Goal: Find specific page/section: Find specific page/section

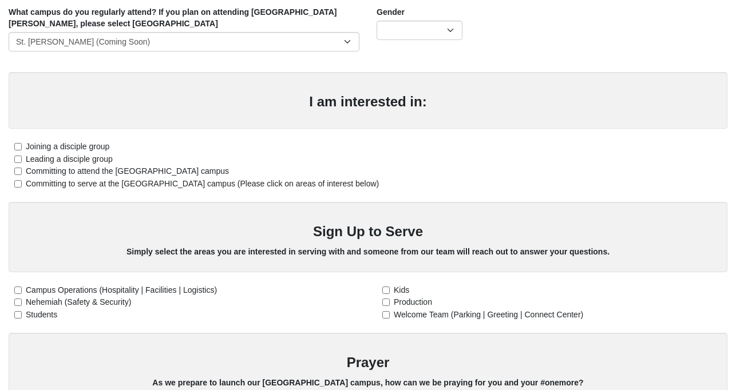
scroll to position [264, 0]
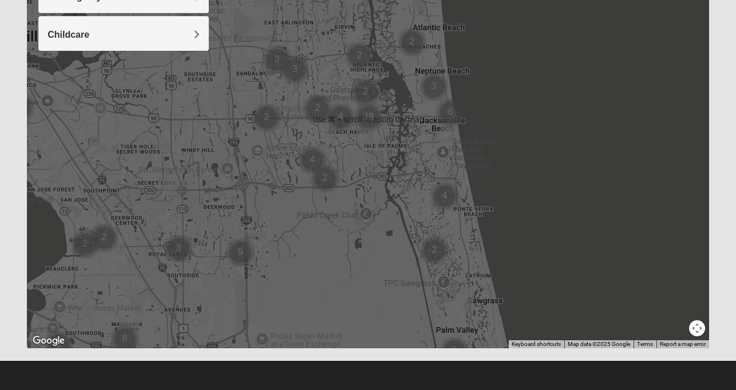
scroll to position [241, 0]
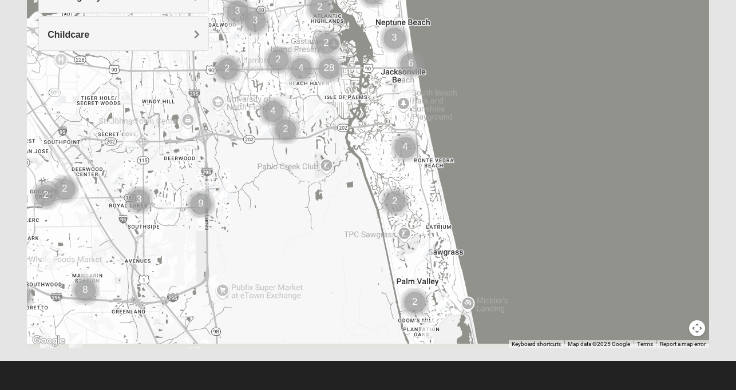
drag, startPoint x: 511, startPoint y: 255, endPoint x: 434, endPoint y: 149, distance: 130.9
click at [434, 149] on div at bounding box center [368, 120] width 682 height 458
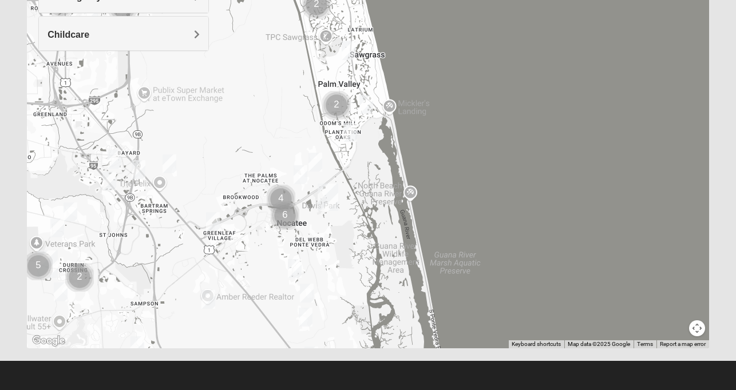
drag, startPoint x: 438, startPoint y: 286, endPoint x: 408, endPoint y: 136, distance: 152.8
click at [408, 136] on div at bounding box center [368, 120] width 682 height 458
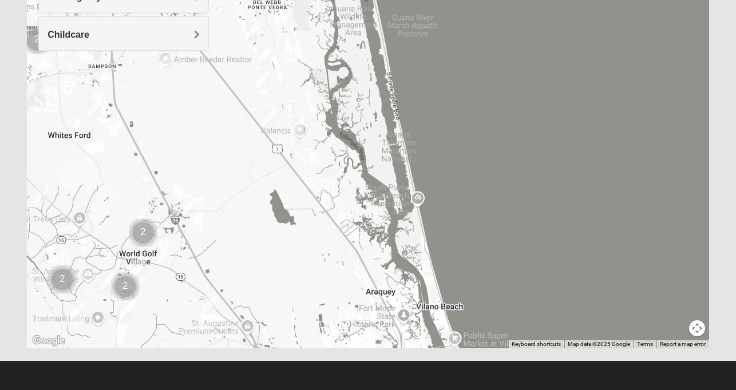
drag, startPoint x: 447, startPoint y: 248, endPoint x: 420, endPoint y: 59, distance: 191.2
click at [420, 59] on div at bounding box center [368, 120] width 682 height 458
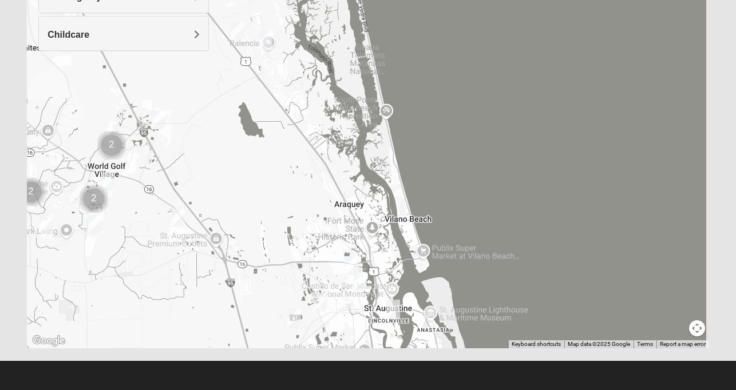
drag, startPoint x: 464, startPoint y: 249, endPoint x: 404, endPoint y: 97, distance: 162.8
click at [404, 97] on div at bounding box center [368, 120] width 682 height 458
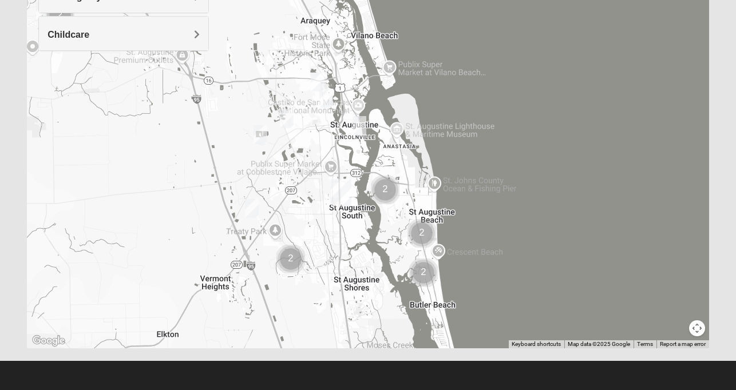
drag, startPoint x: 434, startPoint y: 254, endPoint x: 437, endPoint y: 161, distance: 92.7
click at [437, 161] on div at bounding box center [368, 120] width 682 height 458
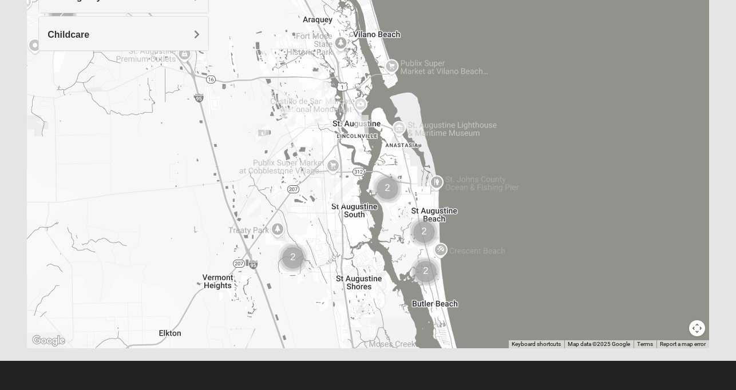
click at [432, 158] on div at bounding box center [368, 120] width 682 height 458
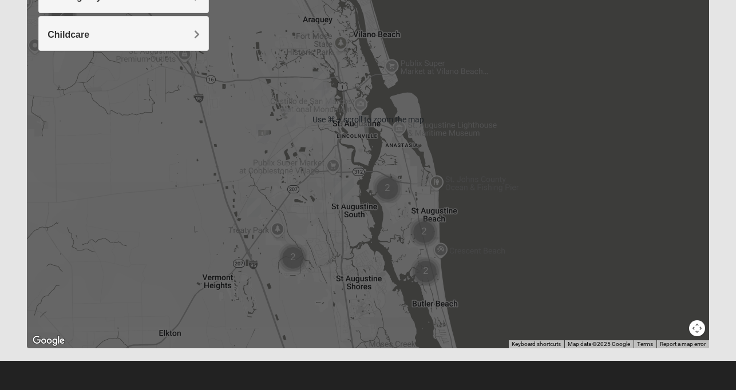
click at [432, 158] on div at bounding box center [368, 120] width 682 height 458
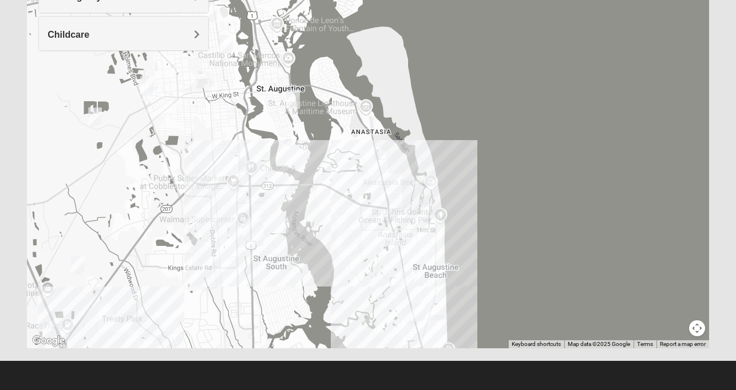
click at [431, 165] on div at bounding box center [368, 120] width 682 height 458
click at [297, 150] on div at bounding box center [368, 120] width 682 height 458
click at [295, 98] on img "Womens Haas 32084" at bounding box center [293, 99] width 14 height 19
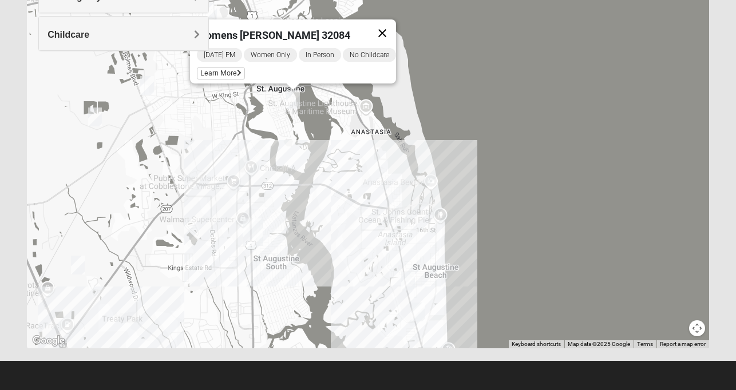
click at [396, 25] on button "Close" at bounding box center [381, 32] width 27 height 27
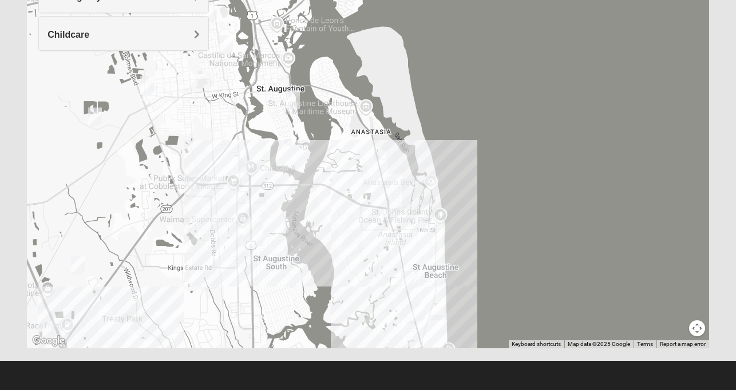
click at [405, 277] on img "Womens Cannata 32080" at bounding box center [408, 281] width 14 height 19
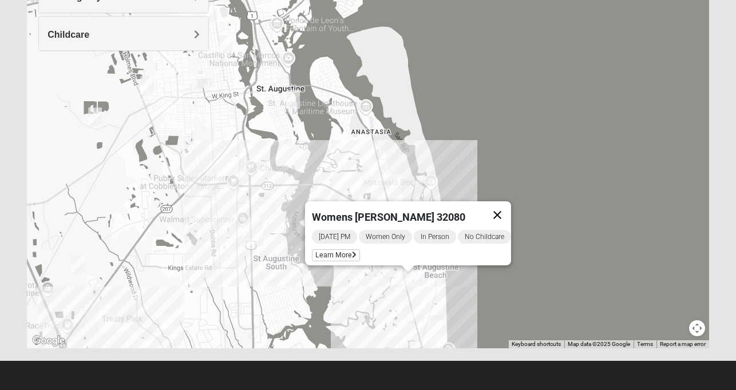
click at [511, 206] on button "Close" at bounding box center [496, 214] width 27 height 27
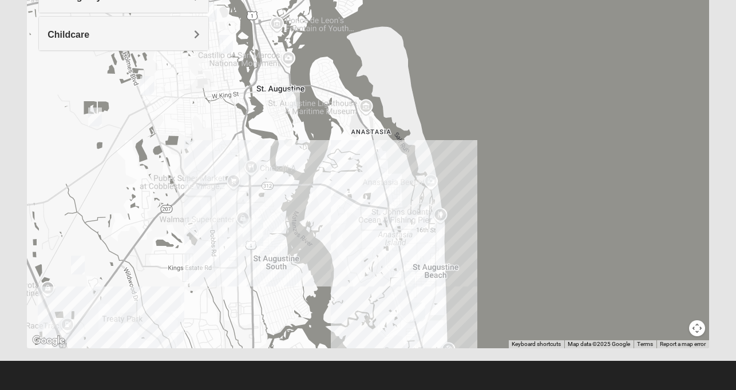
click at [411, 279] on img "Womens Cannata 32080" at bounding box center [408, 281] width 14 height 19
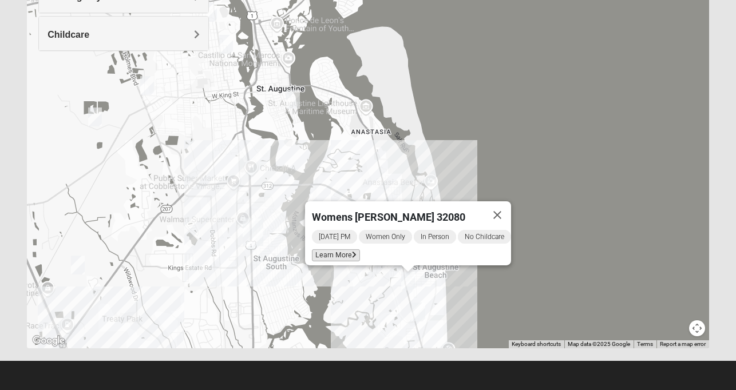
click at [334, 249] on span "Learn More" at bounding box center [336, 255] width 48 height 12
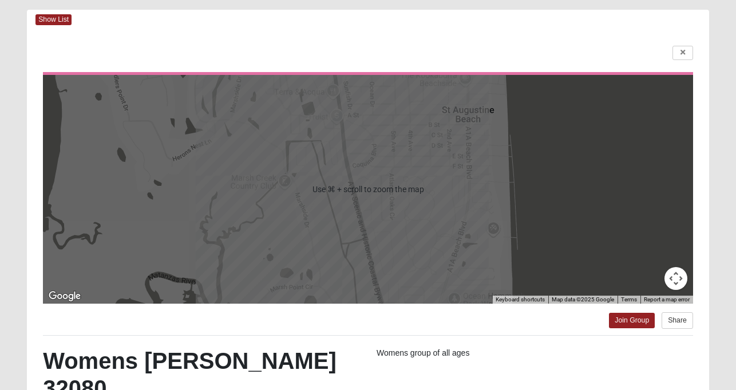
scroll to position [50, 0]
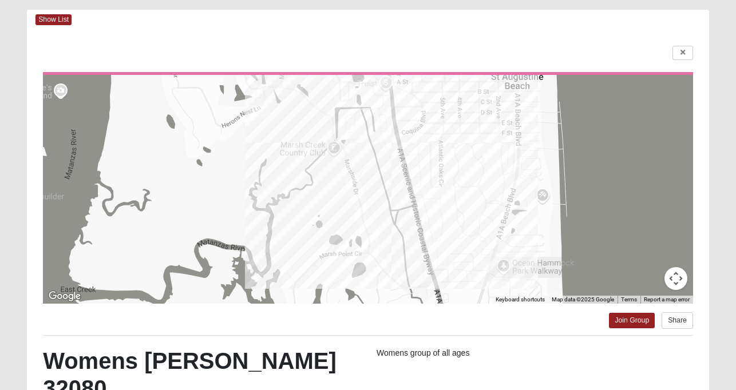
drag, startPoint x: 348, startPoint y: 181, endPoint x: 400, endPoint y: 148, distance: 61.2
click at [400, 148] on div at bounding box center [368, 189] width 650 height 229
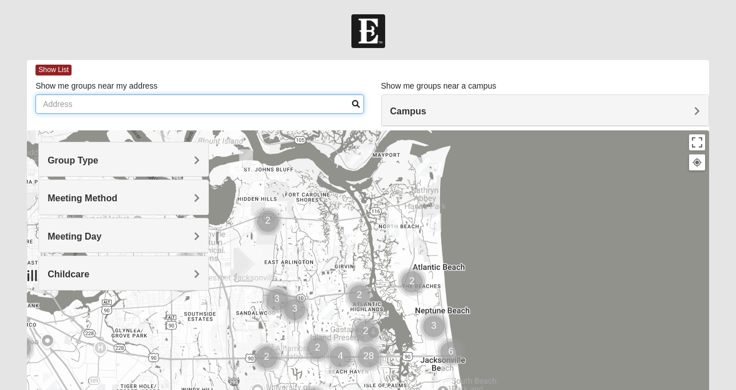
click at [284, 109] on input "Show me groups near my address" at bounding box center [199, 103] width 328 height 19
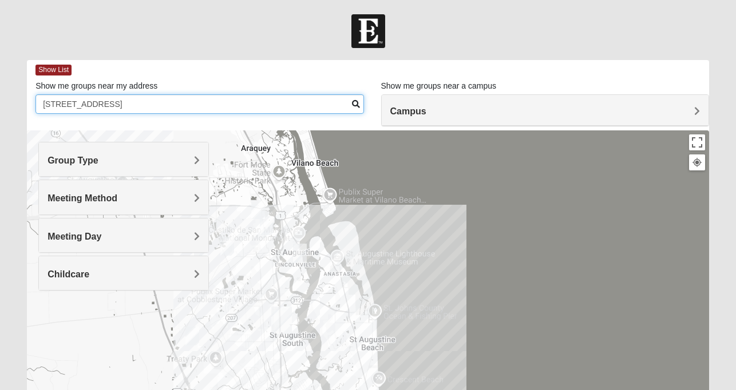
type input "509 Ocean Forest Dr"
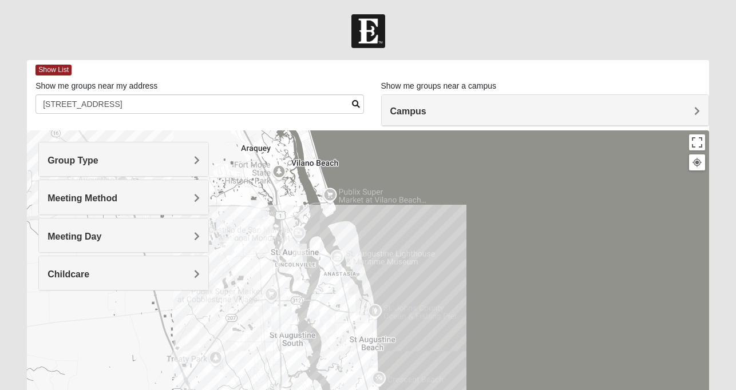
click at [158, 159] on h4 "Group Type" at bounding box center [123, 160] width 152 height 11
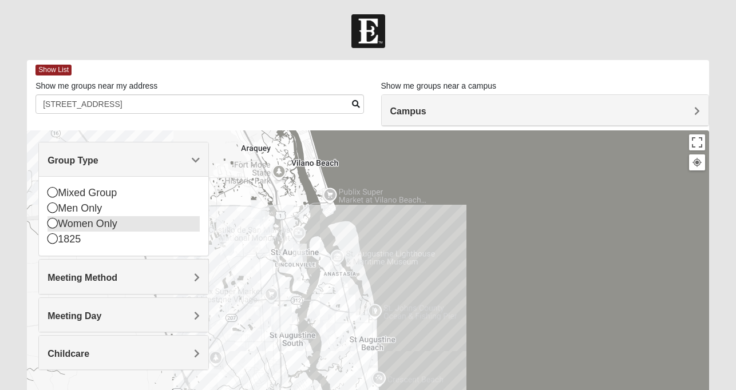
click at [53, 225] on icon at bounding box center [52, 223] width 10 height 10
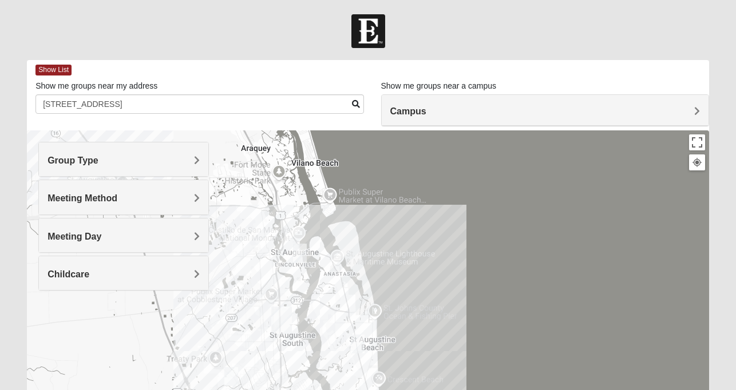
click at [106, 188] on div "Meeting Method" at bounding box center [123, 197] width 169 height 34
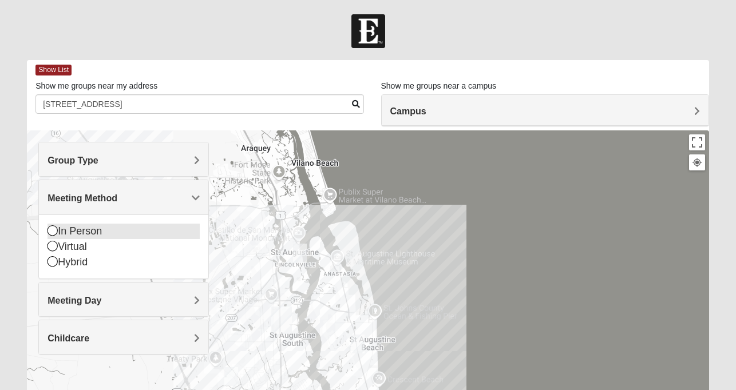
click at [53, 236] on icon at bounding box center [52, 230] width 10 height 10
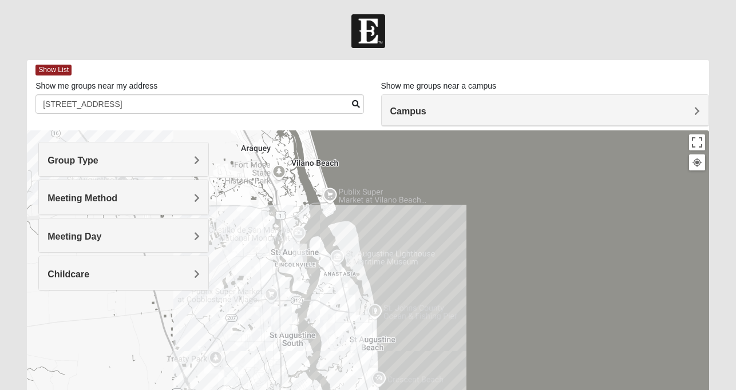
click at [91, 247] on div "Meeting Day" at bounding box center [123, 235] width 169 height 34
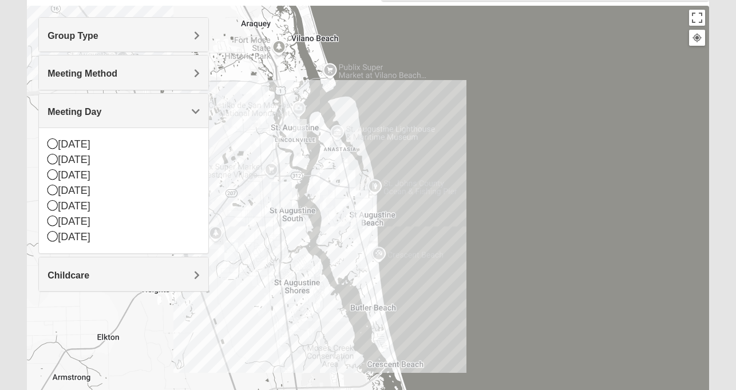
scroll to position [141, 0]
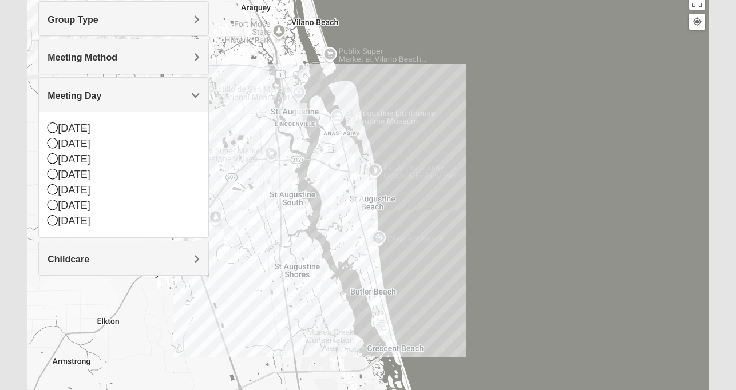
click at [129, 98] on h4 "Meeting Day" at bounding box center [123, 95] width 152 height 11
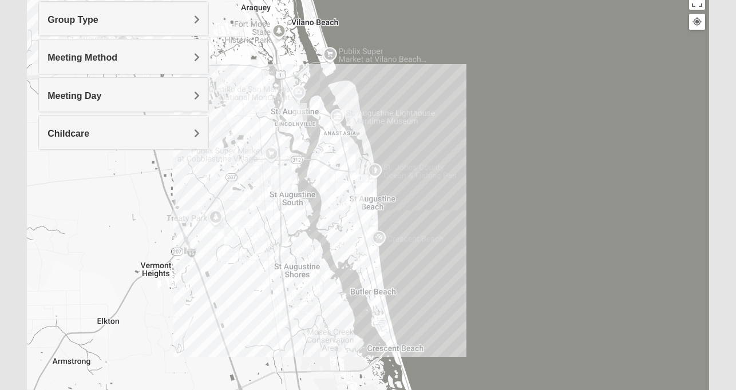
click at [233, 234] on img "Womens Lee 32086" at bounding box center [231, 236] width 14 height 19
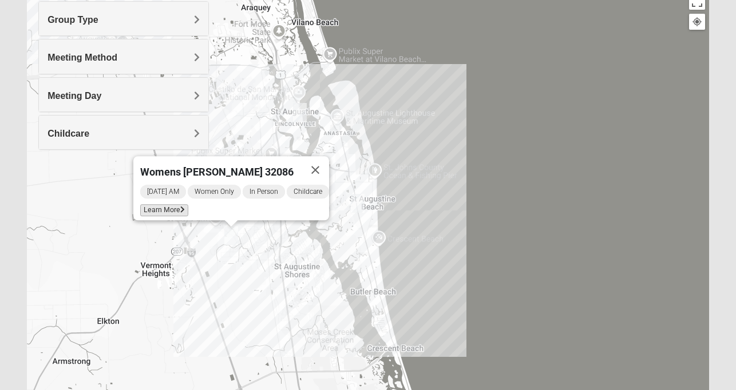
click at [171, 204] on span "Learn More" at bounding box center [164, 210] width 48 height 12
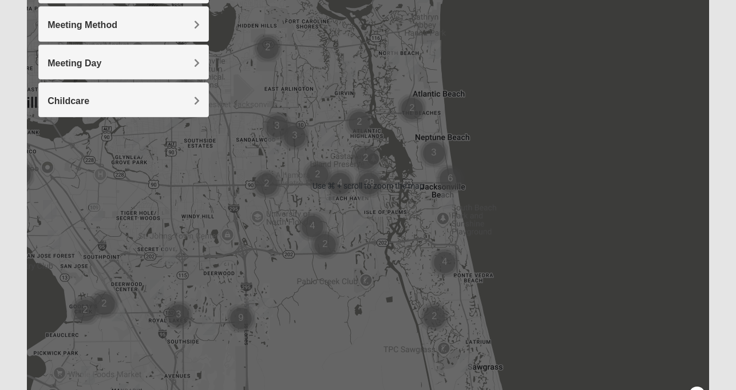
scroll to position [174, 0]
click at [431, 263] on img "Cluster of 4 groups" at bounding box center [444, 261] width 29 height 29
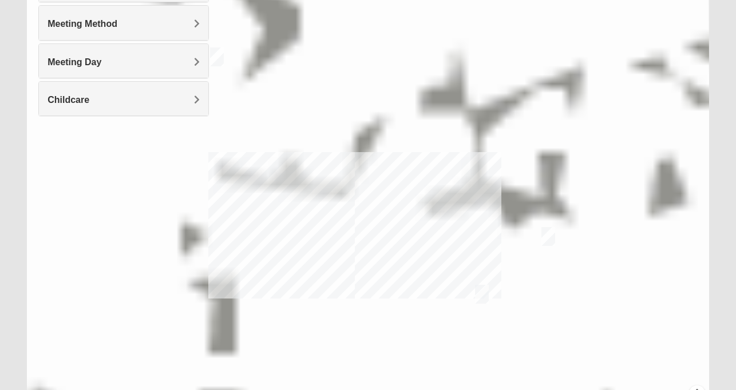
drag, startPoint x: 431, startPoint y: 263, endPoint x: 382, endPoint y: 152, distance: 120.6
click at [382, 152] on div at bounding box center [368, 185] width 682 height 458
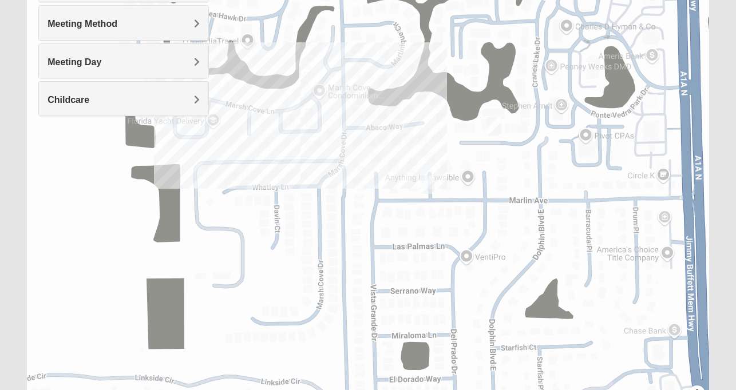
click at [453, 277] on div at bounding box center [368, 185] width 682 height 458
click at [451, 275] on div at bounding box center [368, 185] width 682 height 458
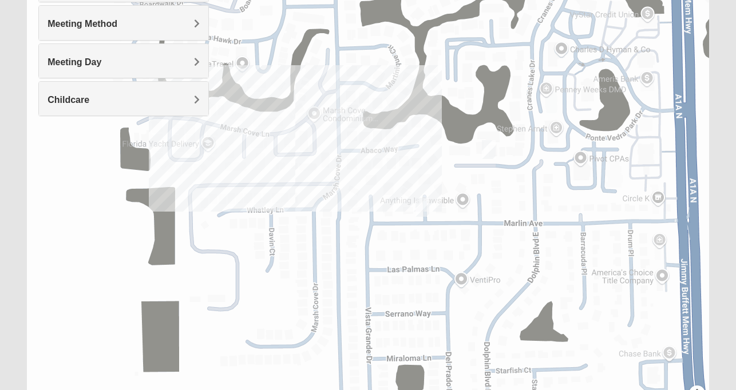
drag, startPoint x: 451, startPoint y: 275, endPoint x: 448, endPoint y: 327, distance: 52.1
click at [448, 323] on div at bounding box center [368, 185] width 682 height 458
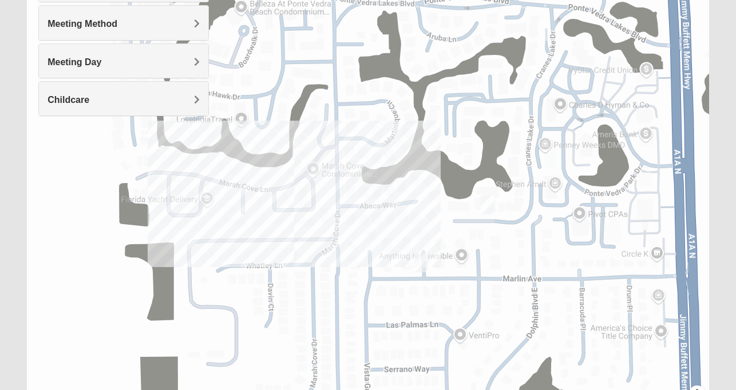
click at [319, 80] on div at bounding box center [368, 185] width 682 height 458
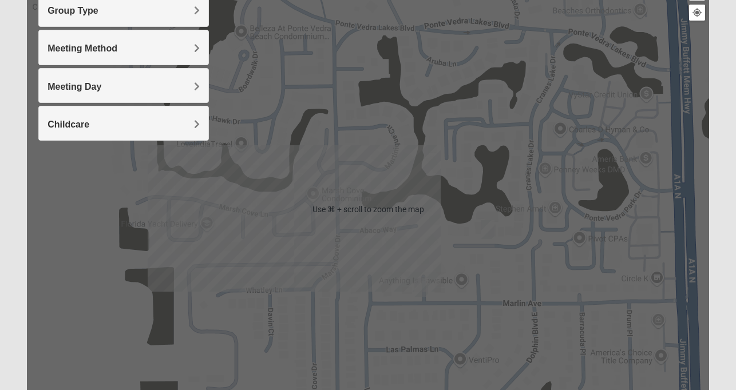
scroll to position [146, 0]
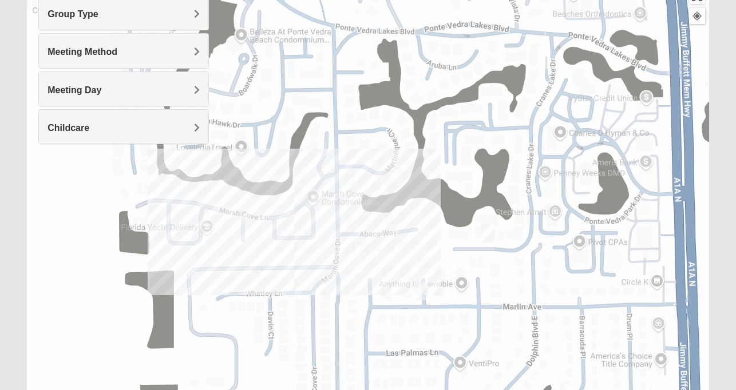
click at [190, 11] on h4 "Group Type" at bounding box center [123, 14] width 152 height 11
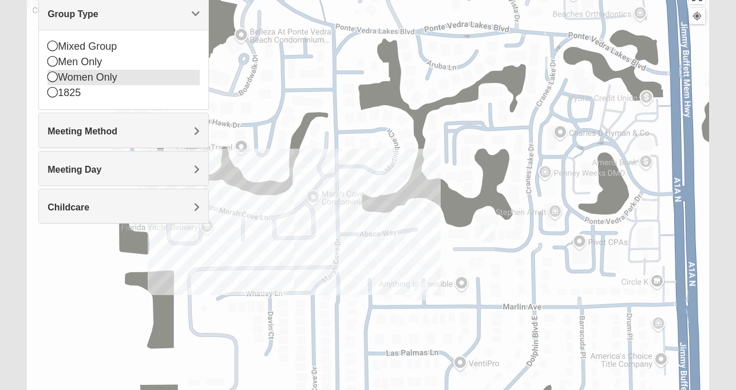
click at [51, 80] on icon at bounding box center [52, 76] width 10 height 10
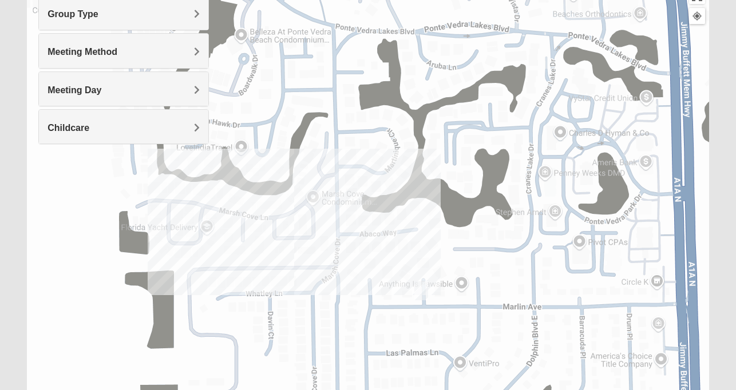
click at [105, 58] on div "Meeting Method" at bounding box center [123, 51] width 169 height 34
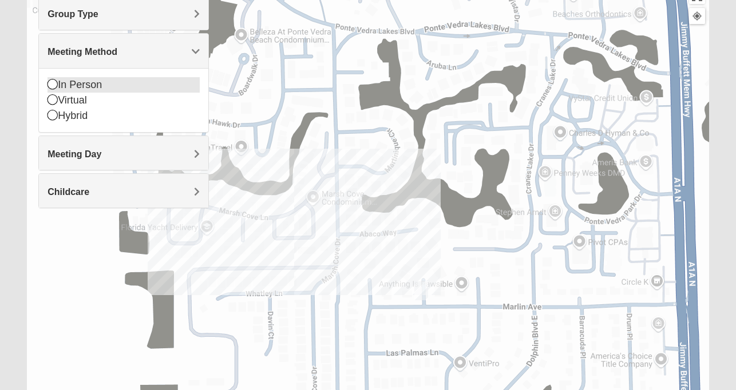
click at [53, 88] on icon at bounding box center [52, 84] width 10 height 10
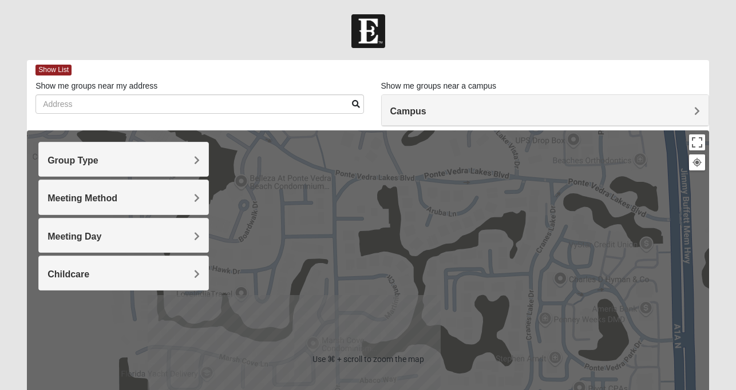
scroll to position [0, 0]
